Goal: Transaction & Acquisition: Download file/media

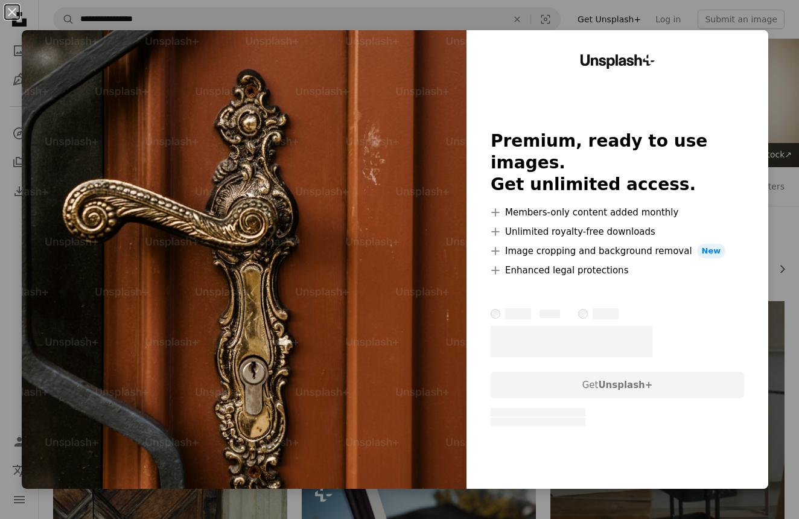
scroll to position [7161, 0]
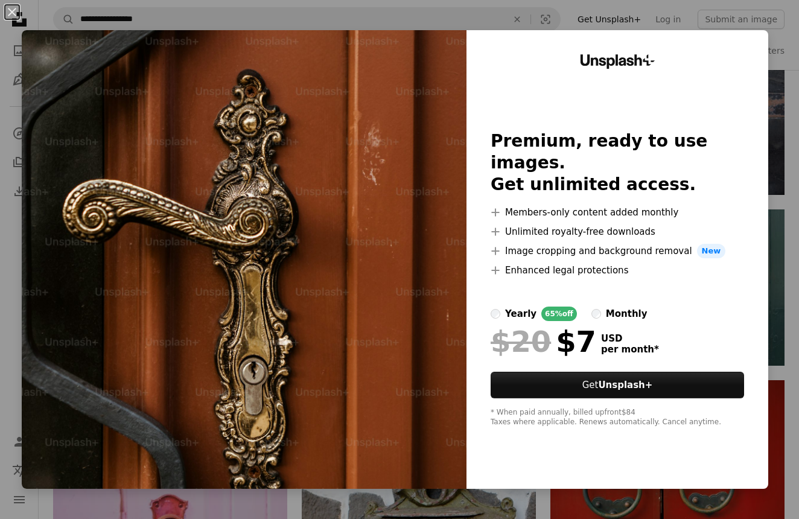
drag, startPoint x: 12, startPoint y: 13, endPoint x: 98, endPoint y: 78, distance: 107.7
click at [13, 14] on button "An X shape" at bounding box center [12, 12] width 14 height 14
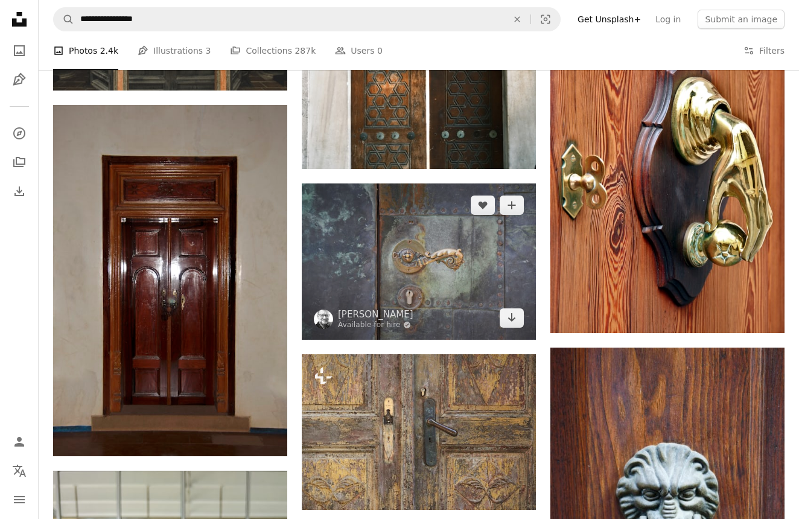
scroll to position [9351, 0]
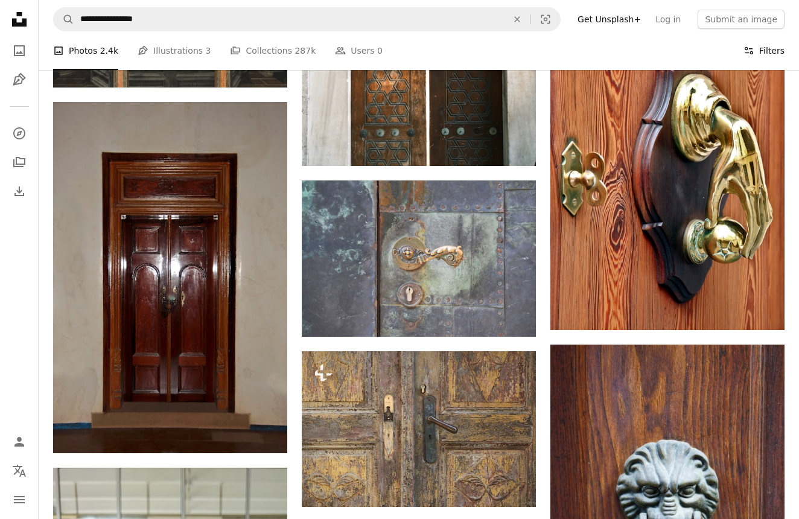
click at [761, 51] on button "Filters Filters" at bounding box center [763, 50] width 41 height 39
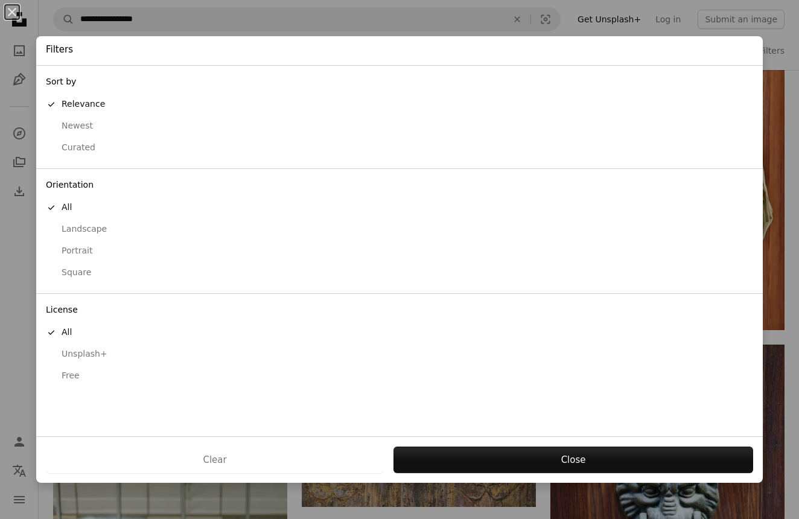
click at [72, 370] on div "Free" at bounding box center [399, 376] width 707 height 12
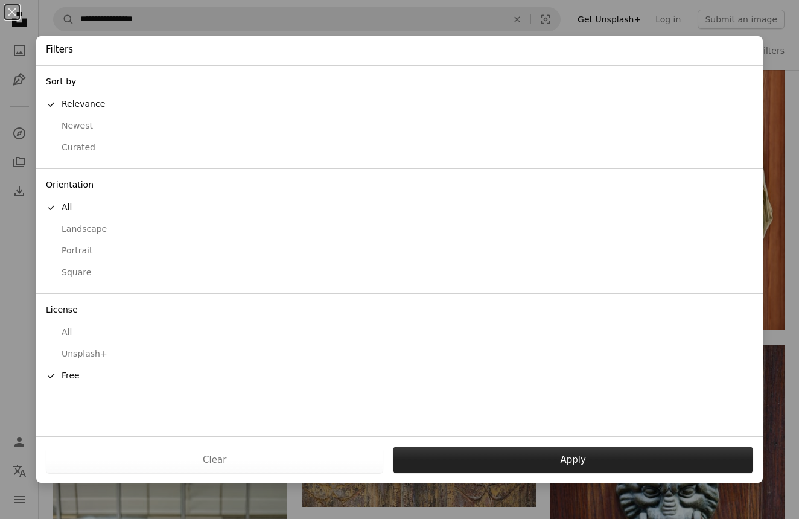
click at [534, 463] on button "Apply" at bounding box center [573, 459] width 360 height 27
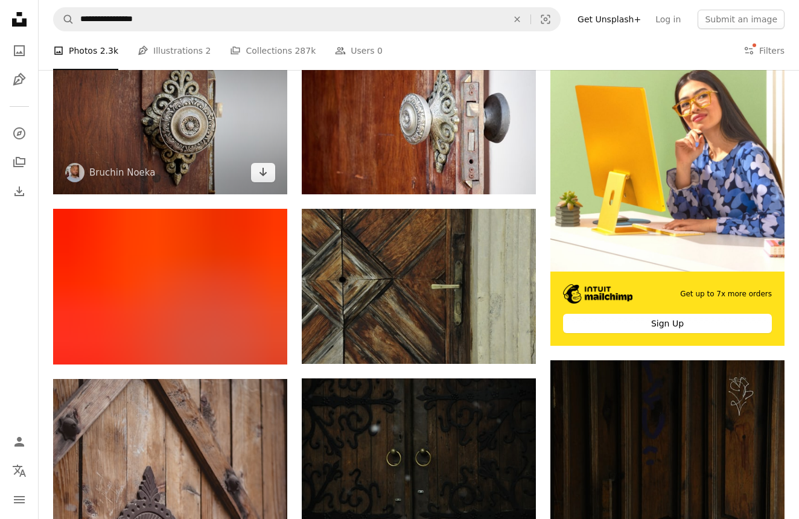
scroll to position [261, 0]
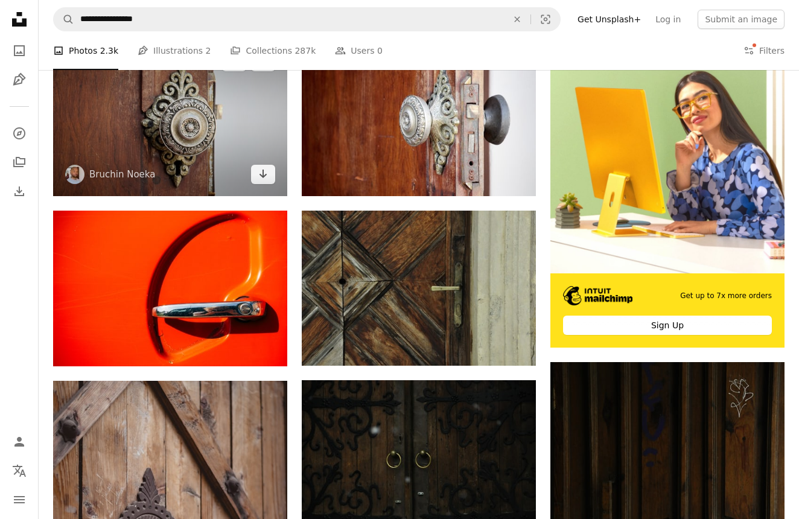
click at [164, 124] on img at bounding box center [170, 118] width 234 height 156
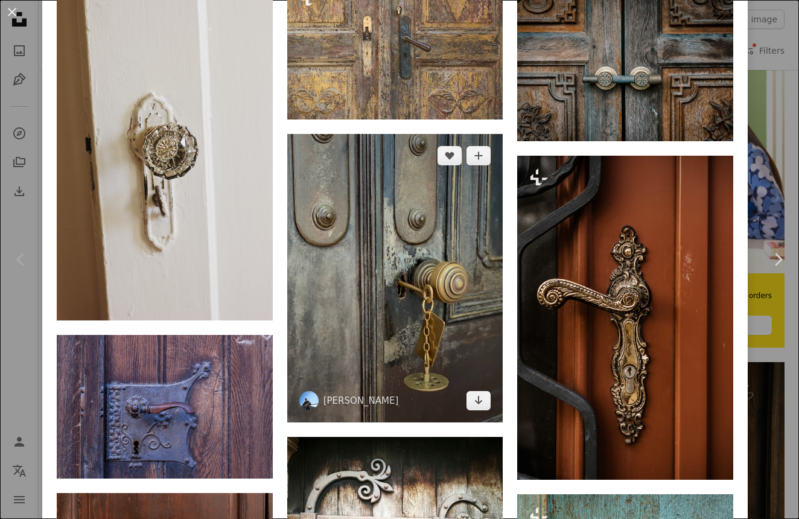
scroll to position [1367, 0]
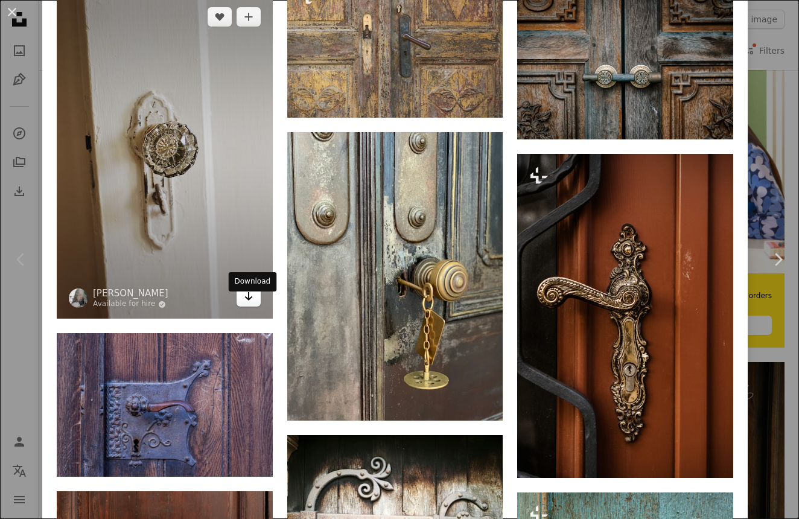
click at [252, 300] on icon "Download" at bounding box center [248, 296] width 8 height 8
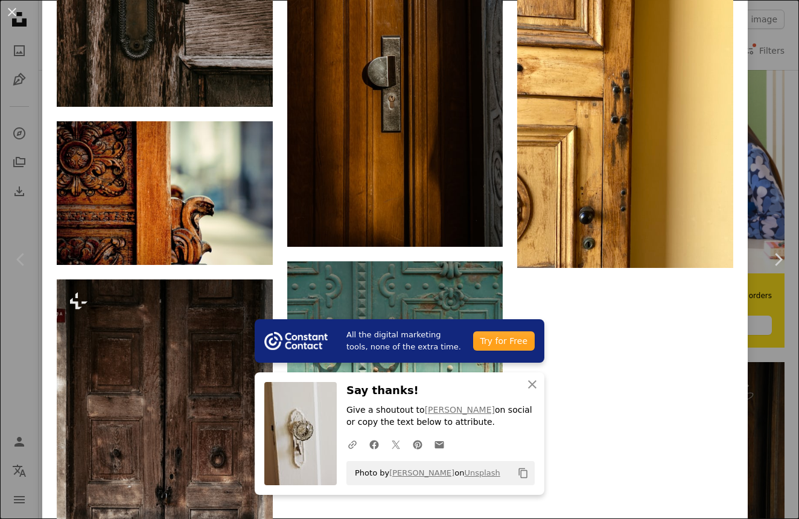
scroll to position [3496, 0]
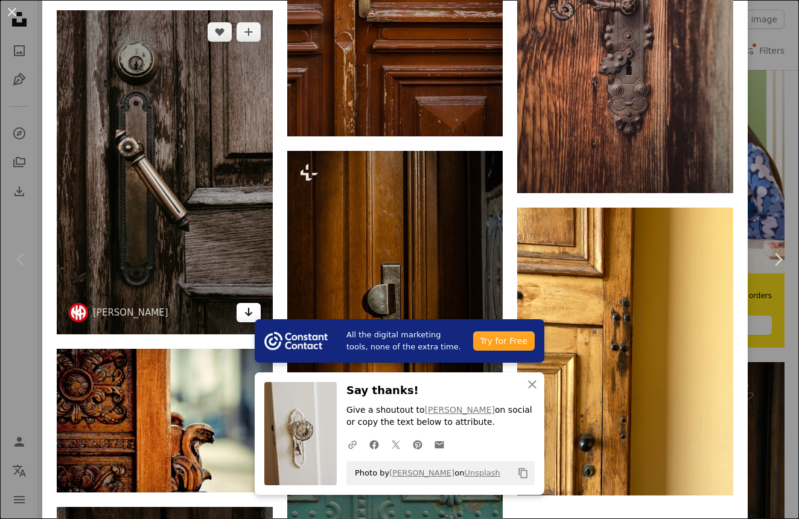
click at [248, 319] on icon "Arrow pointing down" at bounding box center [249, 312] width 10 height 14
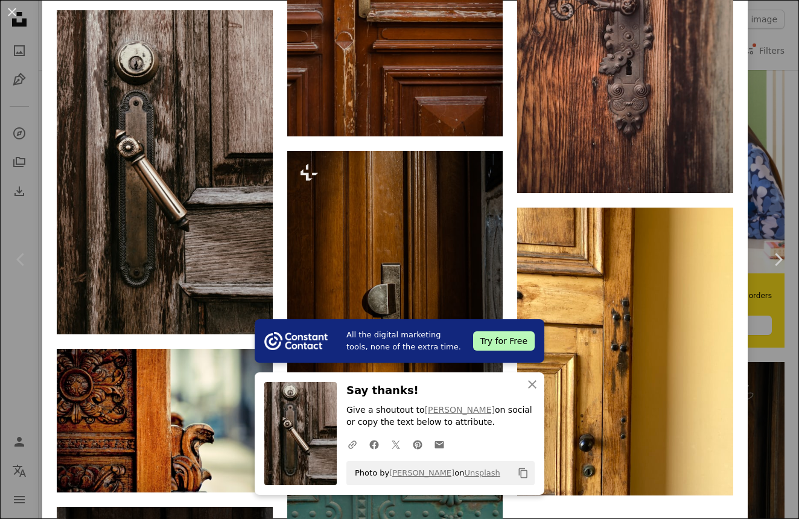
scroll to position [3960, 0]
